Goal: Check status: Check status

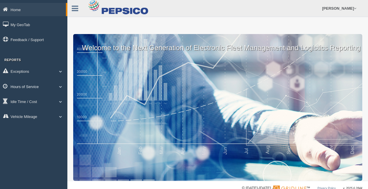
click at [28, 86] on link "Hours of Service" at bounding box center [33, 86] width 67 height 13
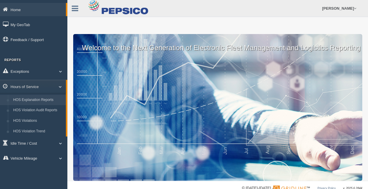
click at [41, 98] on link "HOS Explanation Reports" at bounding box center [38, 100] width 55 height 11
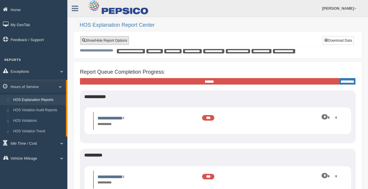
click at [106, 39] on link "Show/Hide Report Options" at bounding box center [104, 40] width 49 height 9
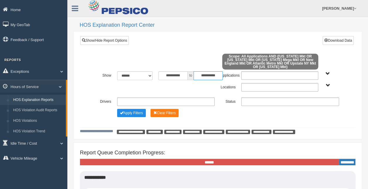
click at [202, 76] on input "**********" at bounding box center [208, 75] width 29 height 9
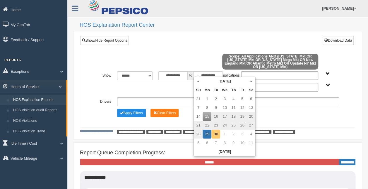
click at [217, 134] on td "30" at bounding box center [216, 134] width 9 height 9
click at [225, 135] on td "1" at bounding box center [224, 134] width 9 height 9
type input "**********"
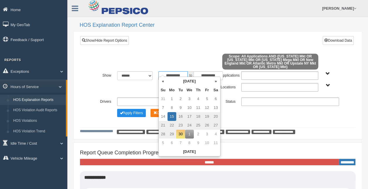
click at [170, 76] on input "**********" at bounding box center [173, 75] width 29 height 9
click at [163, 78] on th "«" at bounding box center [163, 81] width 9 height 9
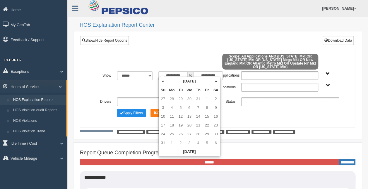
click at [163, 78] on th "«" at bounding box center [163, 81] width 9 height 9
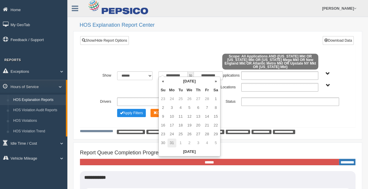
click at [175, 145] on td "31" at bounding box center [172, 142] width 9 height 9
type input "**********"
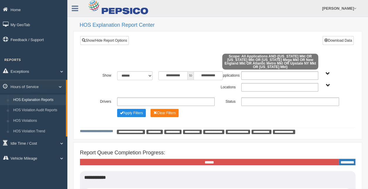
click at [186, 61] on div at bounding box center [217, 63] width 249 height 16
click at [324, 83] on div "Atlantic Metro Mkt Indiana Mkt Michigan Mkt New England Mkt Ohio Mega Mkt Penns…" at bounding box center [332, 85] width 21 height 4
click at [327, 83] on span "Atlantic Metro Mkt Indiana Mkt Michigan Mkt New England Mkt Ohio Mega Mkt Penns…" at bounding box center [328, 85] width 4 height 4
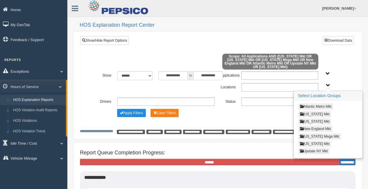
click at [310, 127] on div "Atlantic Metro Mkt Indiana Mkt Michigan Mkt New England Mkt Ohio Mega Mkt Penns…" at bounding box center [328, 129] width 68 height 57
click at [310, 125] on button "New England Mkt" at bounding box center [315, 128] width 35 height 6
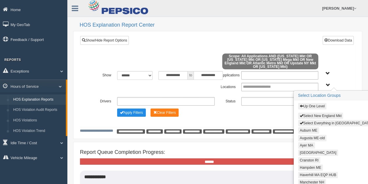
click at [319, 113] on button "Select New England Mkt" at bounding box center [320, 116] width 45 height 6
click at [139, 109] on button "Apply Filters" at bounding box center [131, 113] width 29 height 8
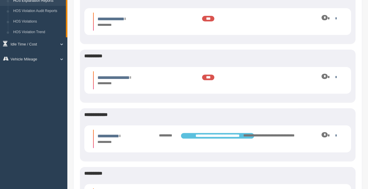
scroll to position [98, 0]
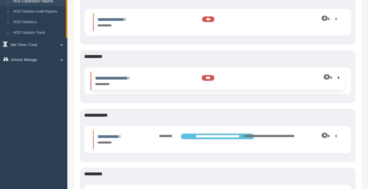
click at [337, 79] on link at bounding box center [338, 77] width 4 height 4
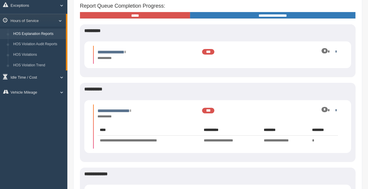
scroll to position [63, 0]
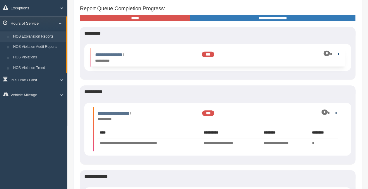
click at [338, 55] on link at bounding box center [338, 54] width 4 height 4
